Goal: Task Accomplishment & Management: Manage account settings

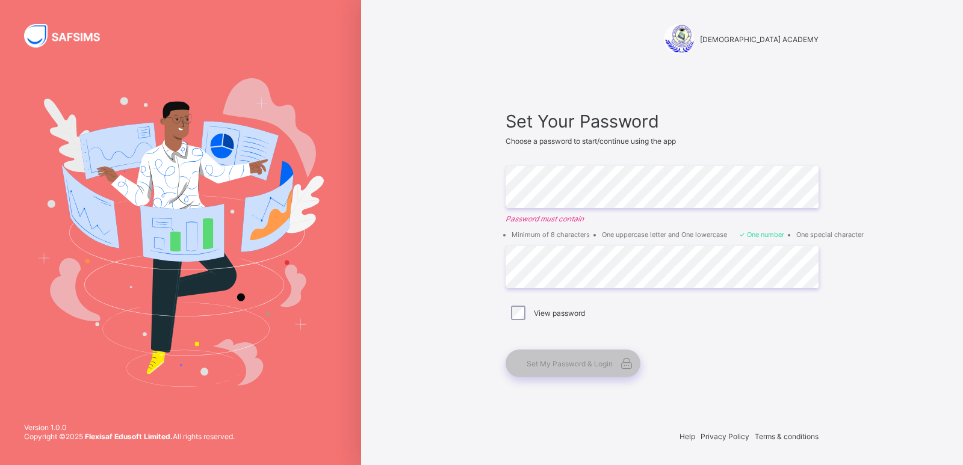
click at [527, 317] on div "View password" at bounding box center [662, 313] width 307 height 14
click at [730, 325] on div "View password" at bounding box center [662, 312] width 313 height 25
click at [471, 342] on div "RAUDHATUL QUR'AN ACADEMY Set Your Password Choose a password to start/continue …" at bounding box center [662, 232] width 602 height 465
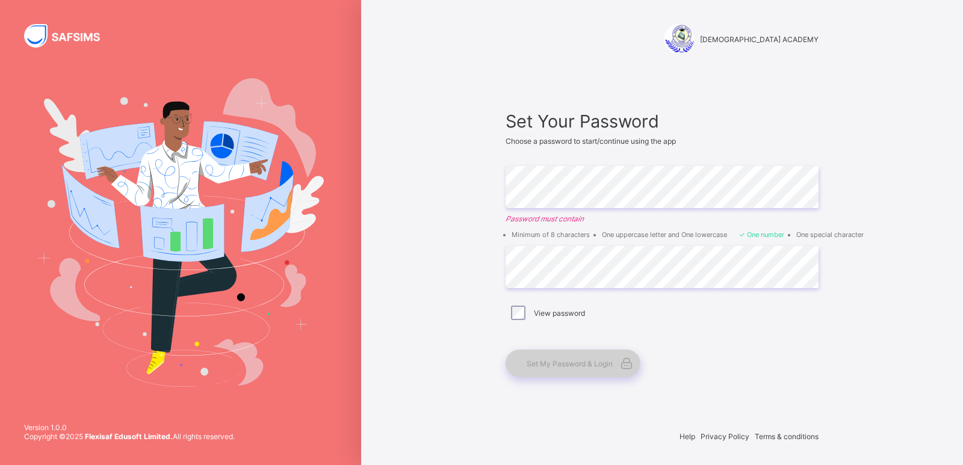
click at [584, 368] on span "Set My Password & Login" at bounding box center [570, 363] width 86 height 9
click at [580, 353] on div "Set My Password & Login" at bounding box center [573, 364] width 135 height 28
click at [628, 364] on icon at bounding box center [626, 363] width 17 height 14
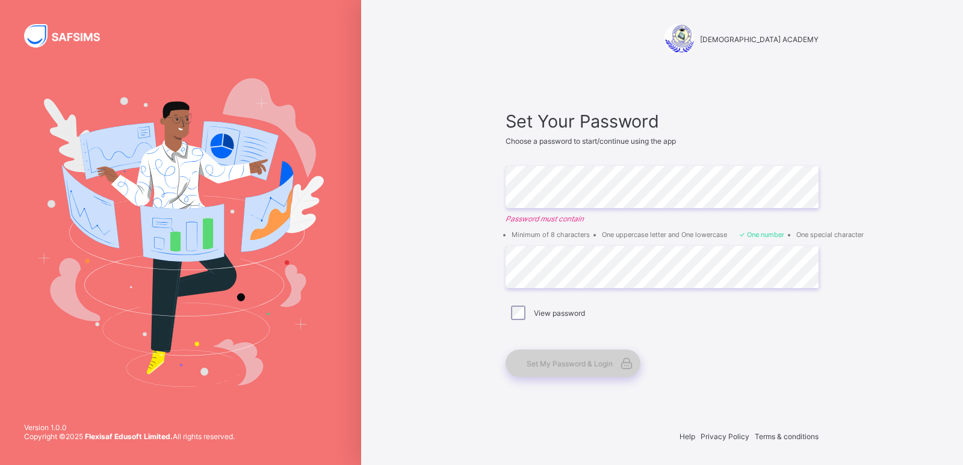
click at [571, 365] on span "Set My Password & Login" at bounding box center [570, 363] width 86 height 9
click at [538, 362] on span "Set My Password & Login" at bounding box center [570, 363] width 86 height 9
click at [557, 375] on div "Set My Password & Login" at bounding box center [573, 364] width 135 height 28
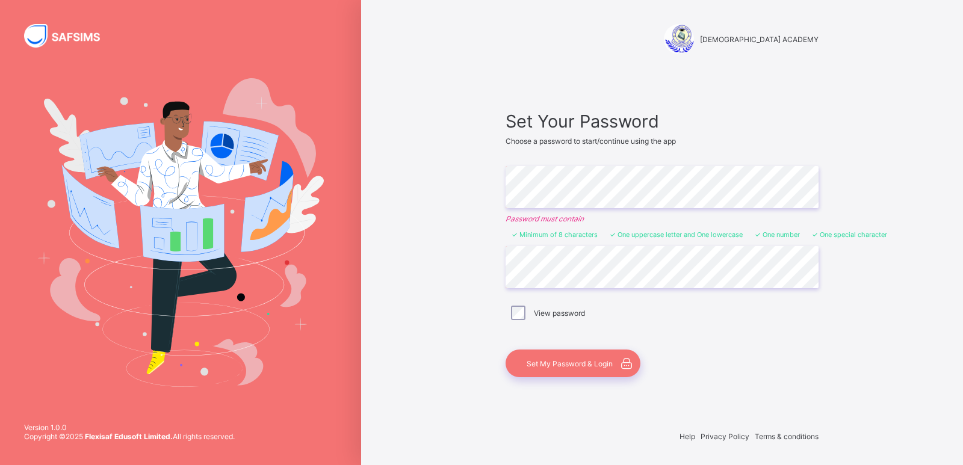
click at [657, 303] on div "View password" at bounding box center [662, 312] width 313 height 25
click at [558, 313] on label "View password" at bounding box center [559, 313] width 51 height 9
click at [569, 368] on span "Set My Password & Login" at bounding box center [570, 363] width 86 height 9
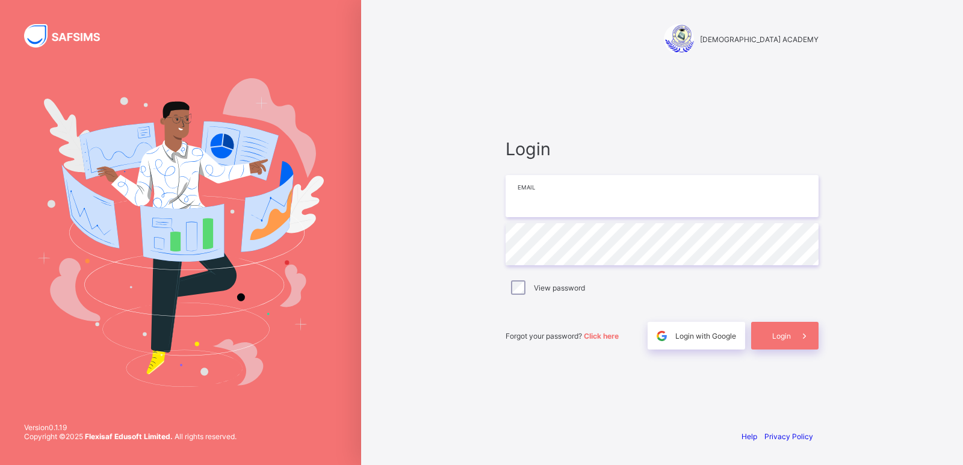
click at [699, 199] on input "email" at bounding box center [662, 196] width 313 height 42
click at [798, 115] on div "Login Email Password View password Forgot your password? Click here Login with …" at bounding box center [662, 244] width 337 height 352
click at [679, 187] on input "email" at bounding box center [662, 196] width 313 height 42
type input "**********"
click at [804, 337] on icon at bounding box center [804, 335] width 13 height 11
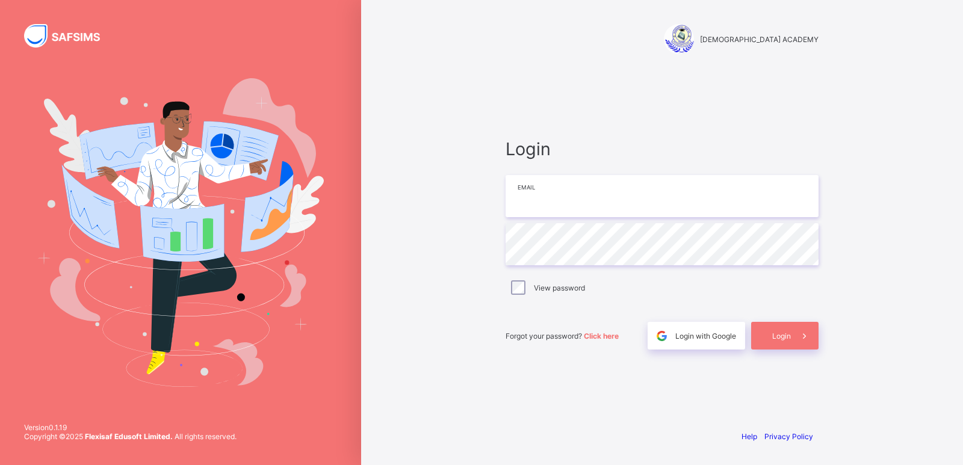
click at [740, 202] on input "email" at bounding box center [662, 196] width 313 height 42
type input "**********"
click at [565, 290] on label "View password" at bounding box center [559, 288] width 51 height 9
click at [775, 333] on span "Login" at bounding box center [781, 336] width 19 height 9
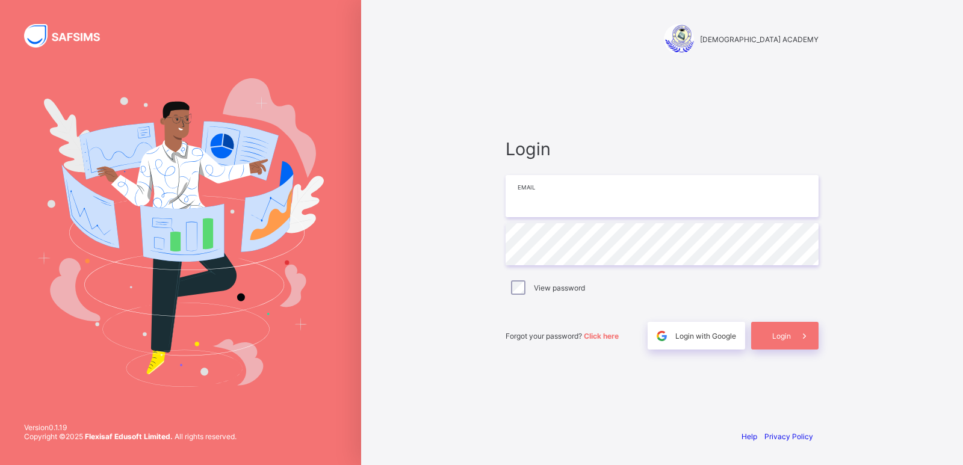
click at [713, 202] on input "email" at bounding box center [662, 196] width 313 height 42
type input "**********"
click at [510, 289] on div "View password" at bounding box center [662, 288] width 307 height 14
click at [800, 337] on icon at bounding box center [804, 335] width 13 height 11
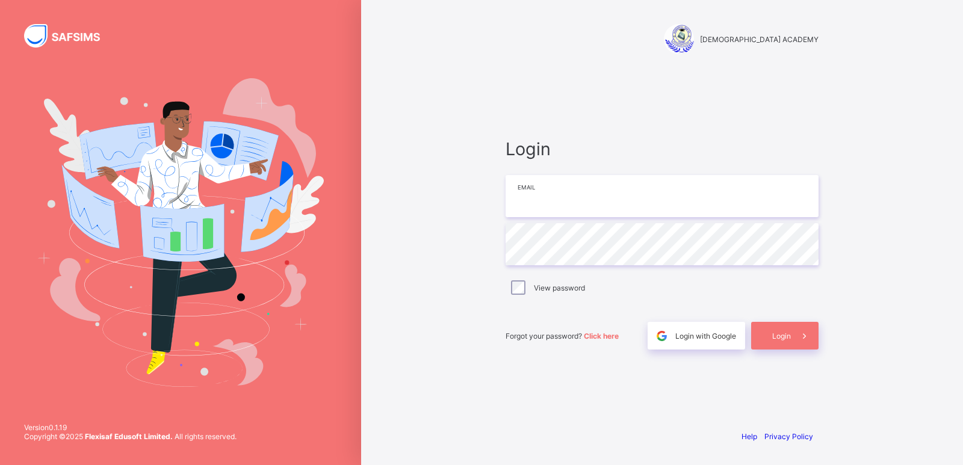
click at [772, 205] on input "email" at bounding box center [662, 196] width 313 height 42
type input "**********"
click at [578, 291] on label "View password" at bounding box center [559, 288] width 51 height 9
click at [789, 343] on div "Login" at bounding box center [784, 336] width 67 height 28
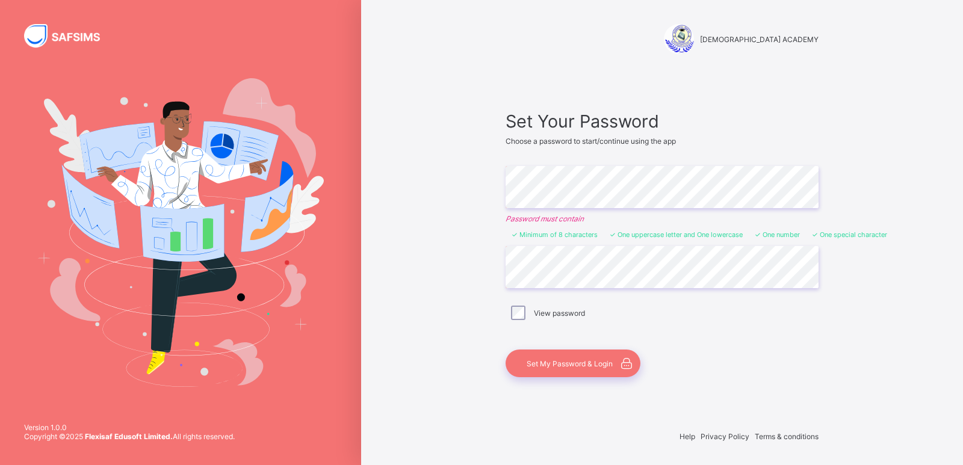
click at [647, 320] on div "View password" at bounding box center [662, 313] width 307 height 14
click at [666, 311] on div "View password" at bounding box center [662, 313] width 307 height 14
click at [557, 367] on span "Set My Password & Login" at bounding box center [570, 363] width 86 height 9
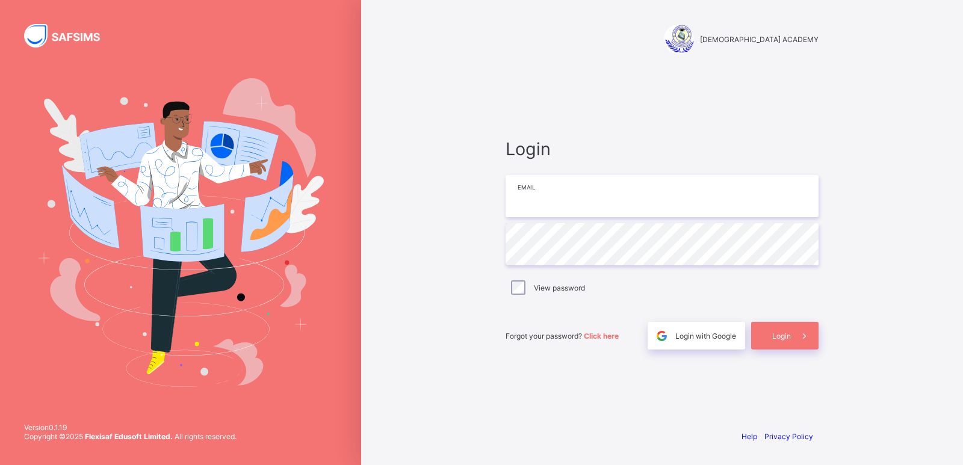
click at [621, 196] on input "email" at bounding box center [662, 196] width 313 height 42
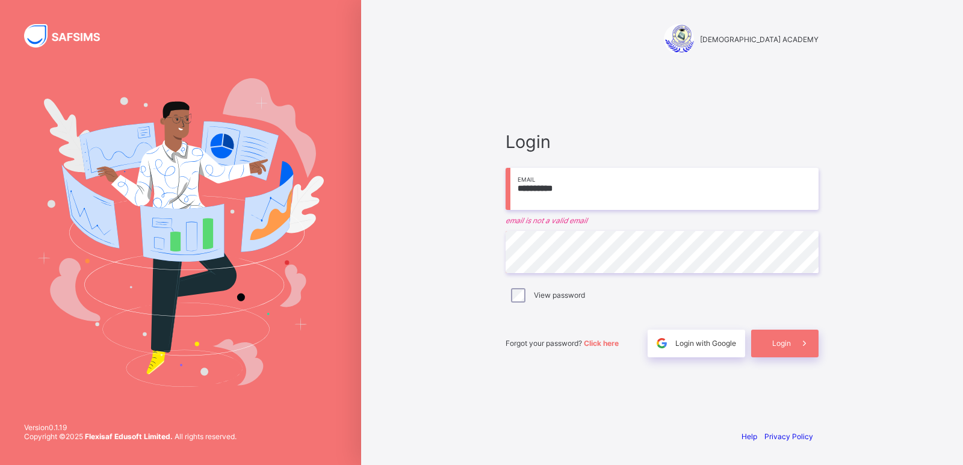
click at [609, 299] on div "View password" at bounding box center [662, 295] width 307 height 14
click at [790, 346] on span "Login" at bounding box center [781, 343] width 19 height 9
click at [612, 187] on input "**********" at bounding box center [662, 189] width 313 height 42
type input "*"
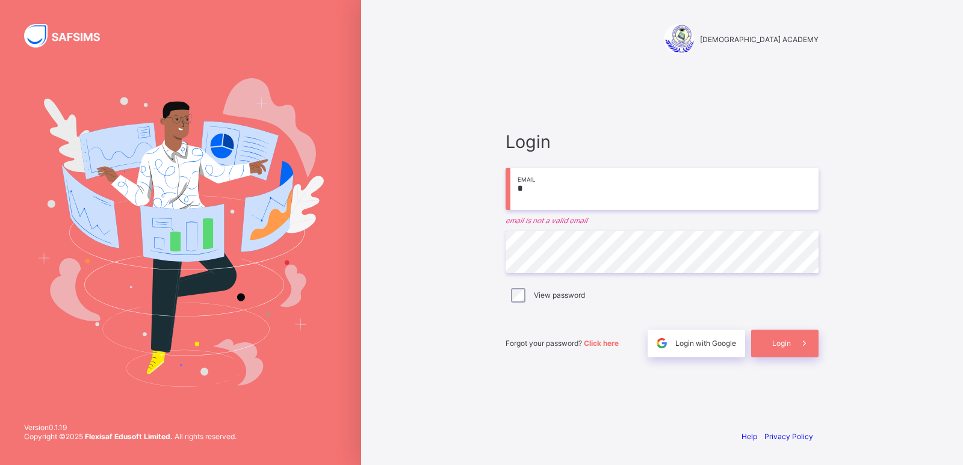
type input "**********"
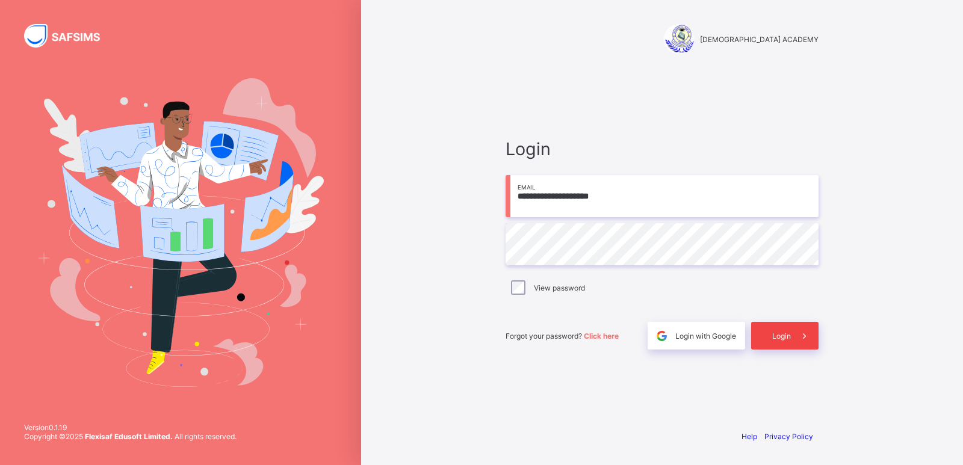
click at [779, 333] on span "Login" at bounding box center [781, 336] width 19 height 9
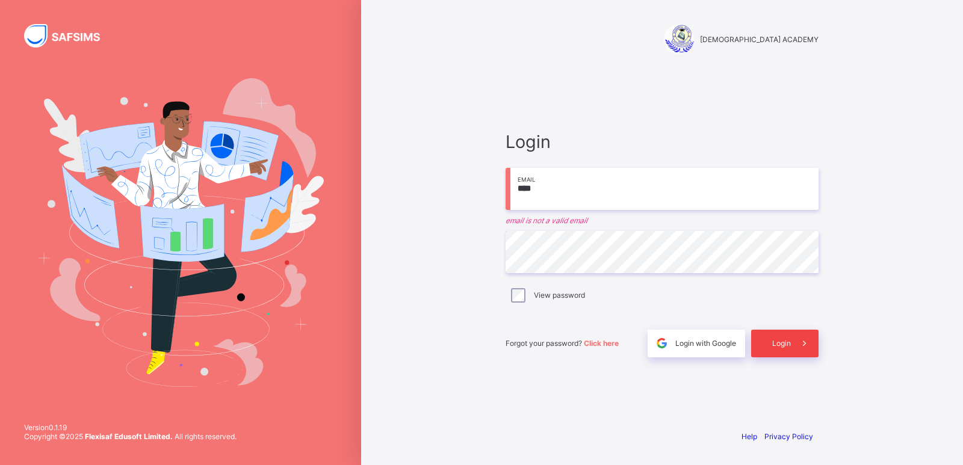
click at [787, 347] on span "Login" at bounding box center [781, 343] width 19 height 9
click at [783, 338] on div "Login" at bounding box center [784, 344] width 67 height 28
click at [623, 182] on input "****" at bounding box center [662, 189] width 313 height 42
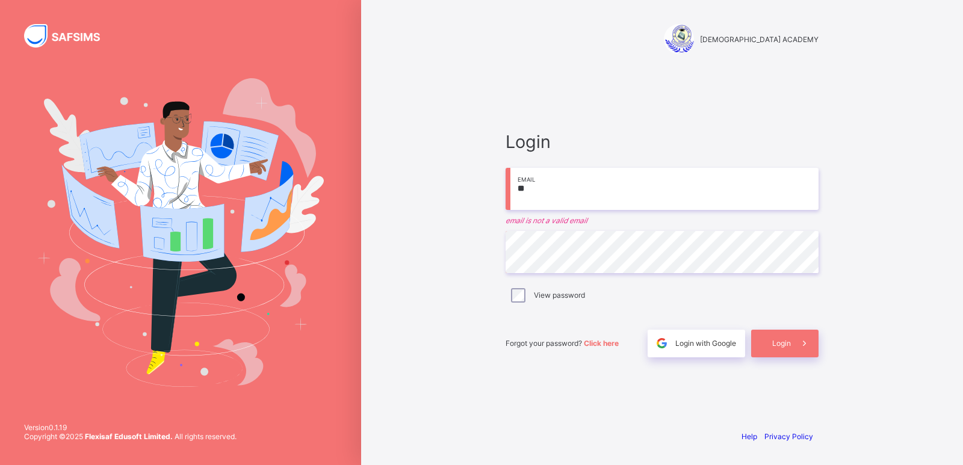
type input "*"
type input "****"
click at [790, 344] on span "Login" at bounding box center [781, 343] width 19 height 9
click at [773, 346] on span "Login" at bounding box center [781, 343] width 19 height 9
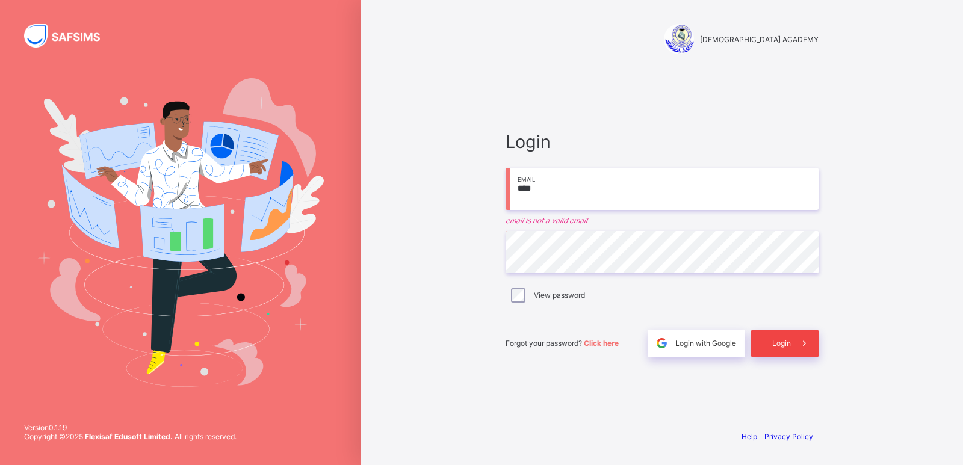
click at [793, 343] on span at bounding box center [805, 344] width 28 height 28
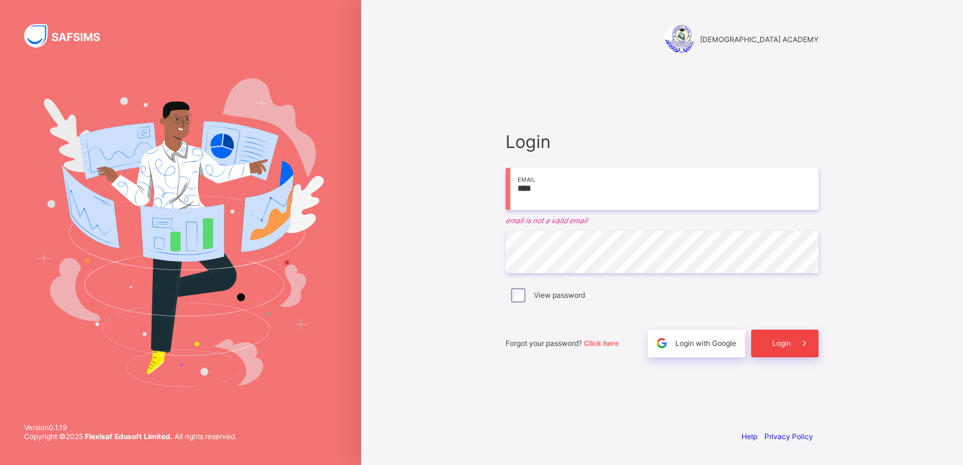
click at [793, 343] on span at bounding box center [805, 344] width 28 height 28
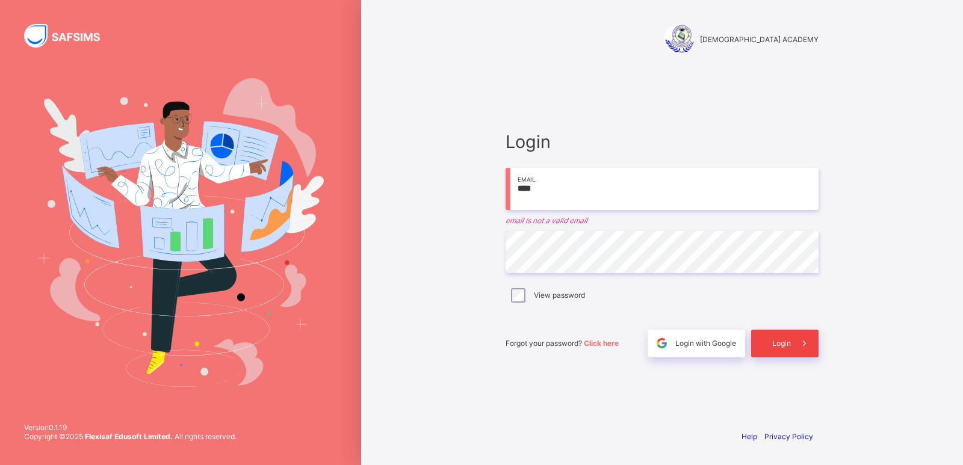
click at [804, 343] on icon at bounding box center [804, 343] width 13 height 11
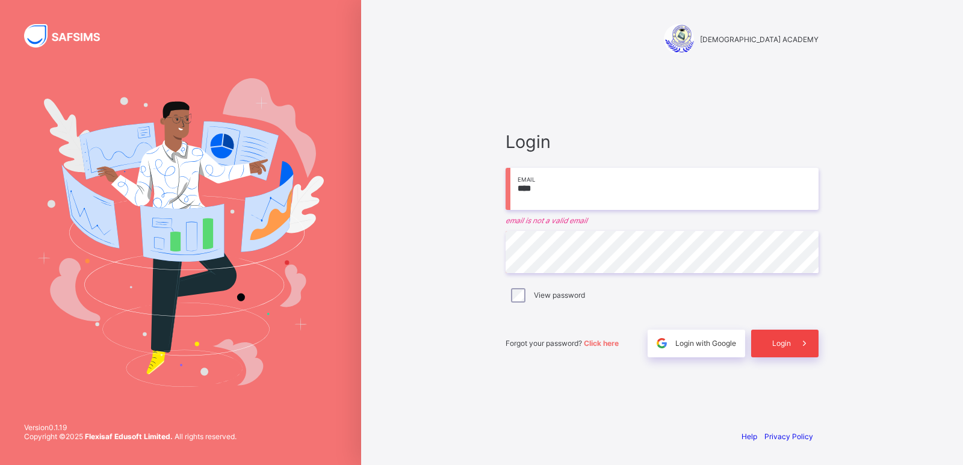
click at [804, 343] on icon at bounding box center [804, 343] width 13 height 11
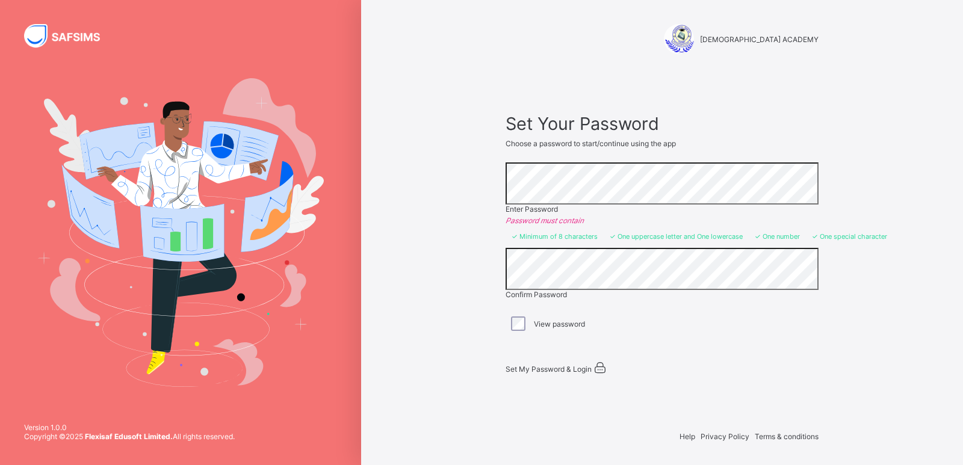
click at [583, 365] on span "Set My Password & Login" at bounding box center [549, 369] width 86 height 9
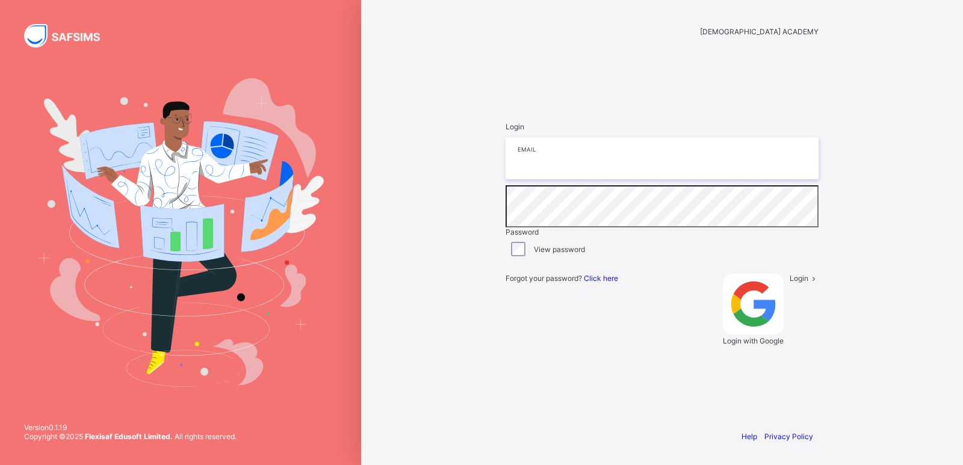
click at [668, 179] on input "email" at bounding box center [662, 158] width 313 height 42
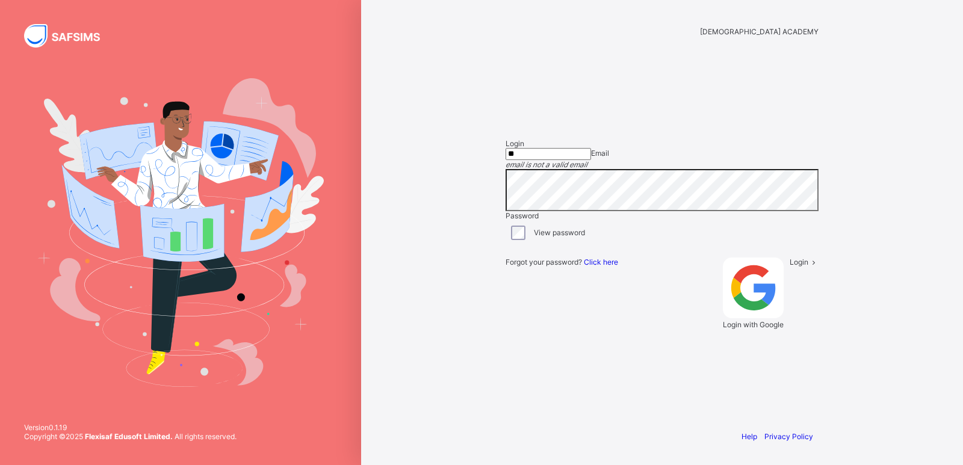
type input "**********"
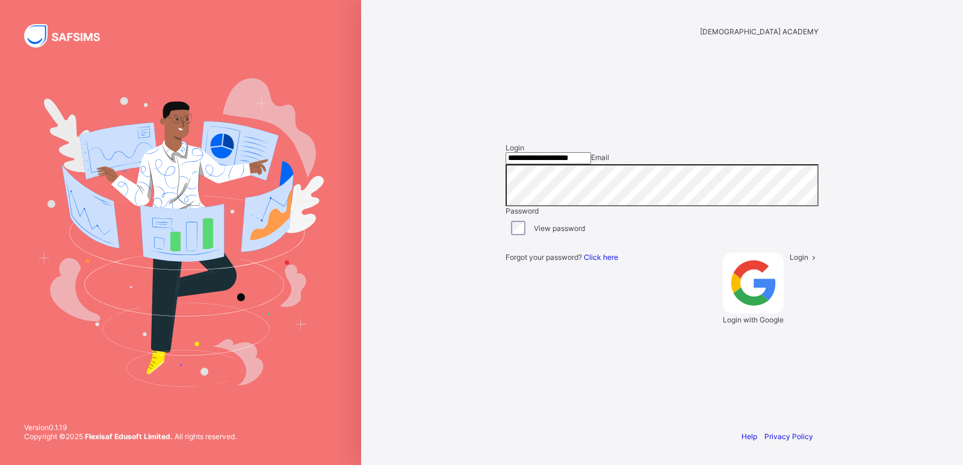
click at [790, 262] on span "Login" at bounding box center [799, 257] width 19 height 9
